Goal: Information Seeking & Learning: Learn about a topic

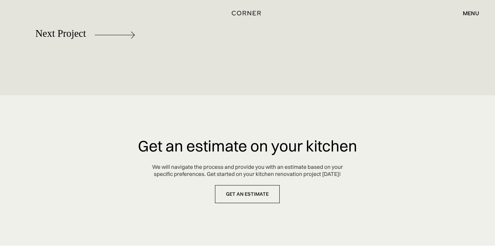
scroll to position [3008, 0]
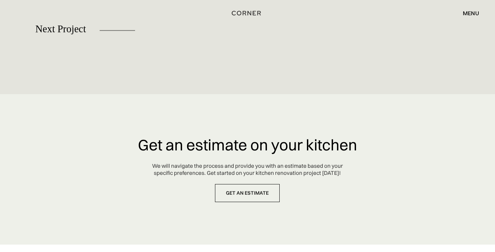
click at [67, 49] on div at bounding box center [85, 66] width 100 height 35
click at [76, 34] on img at bounding box center [55, 34] width 40 height 7
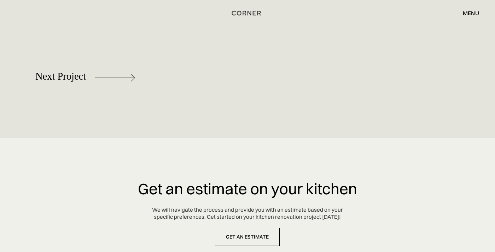
scroll to position [2963, 0]
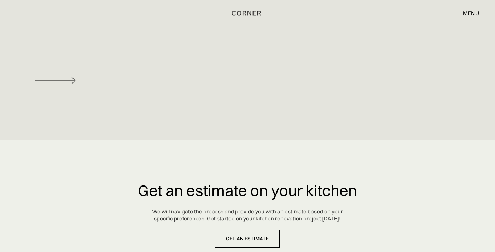
click at [48, 79] on img at bounding box center [55, 80] width 40 height 7
click at [34, 80] on div "Next Project" at bounding box center [247, 79] width 467 height 37
click at [40, 79] on div "Next Project" at bounding box center [85, 70] width 100 height 35
click at [469, 17] on div "menu close" at bounding box center [467, 13] width 23 height 12
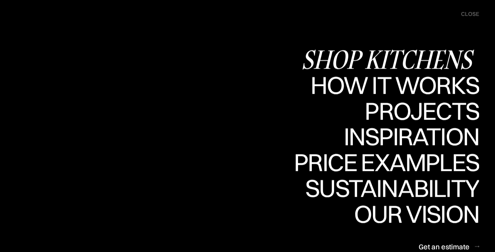
click at [400, 60] on div "Shop Kitchens" at bounding box center [390, 59] width 178 height 25
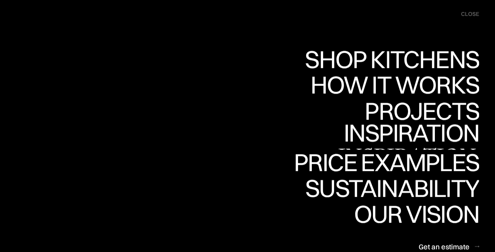
click at [356, 145] on div "Inspiration" at bounding box center [406, 157] width 145 height 25
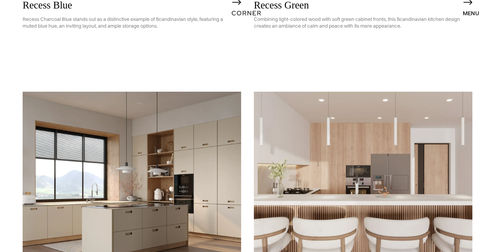
scroll to position [919, 0]
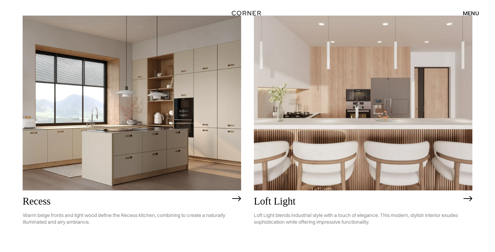
click at [354, 121] on img at bounding box center [363, 103] width 219 height 175
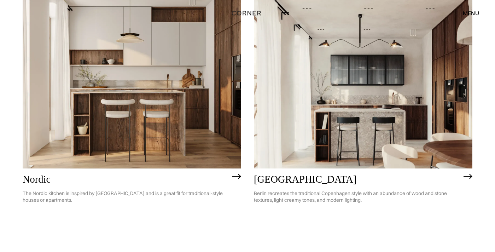
scroll to position [116, 0]
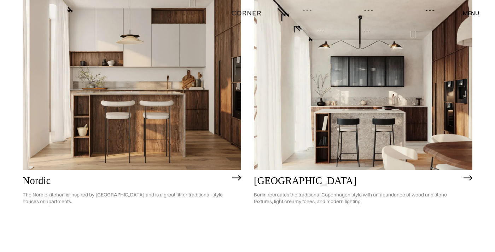
click at [87, 134] on img at bounding box center [132, 82] width 219 height 175
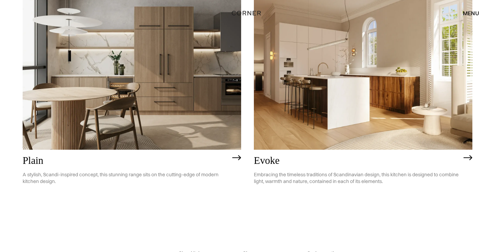
scroll to position [1778, 0]
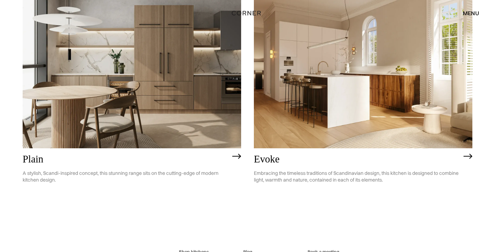
click at [40, 156] on h2 "Plain" at bounding box center [126, 159] width 206 height 11
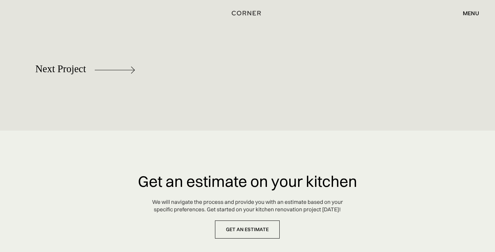
scroll to position [3995, 0]
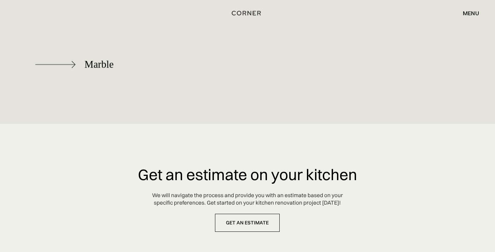
click at [79, 65] on div "Marble" at bounding box center [85, 64] width 100 height 35
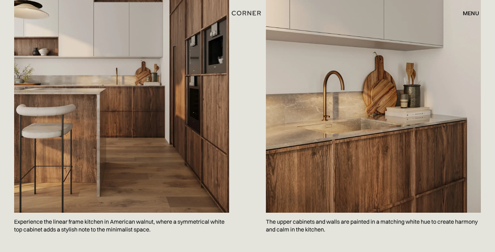
scroll to position [447, 0]
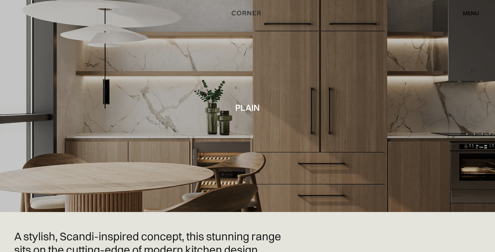
scroll to position [1, 0]
